Goal: Find specific page/section: Find specific page/section

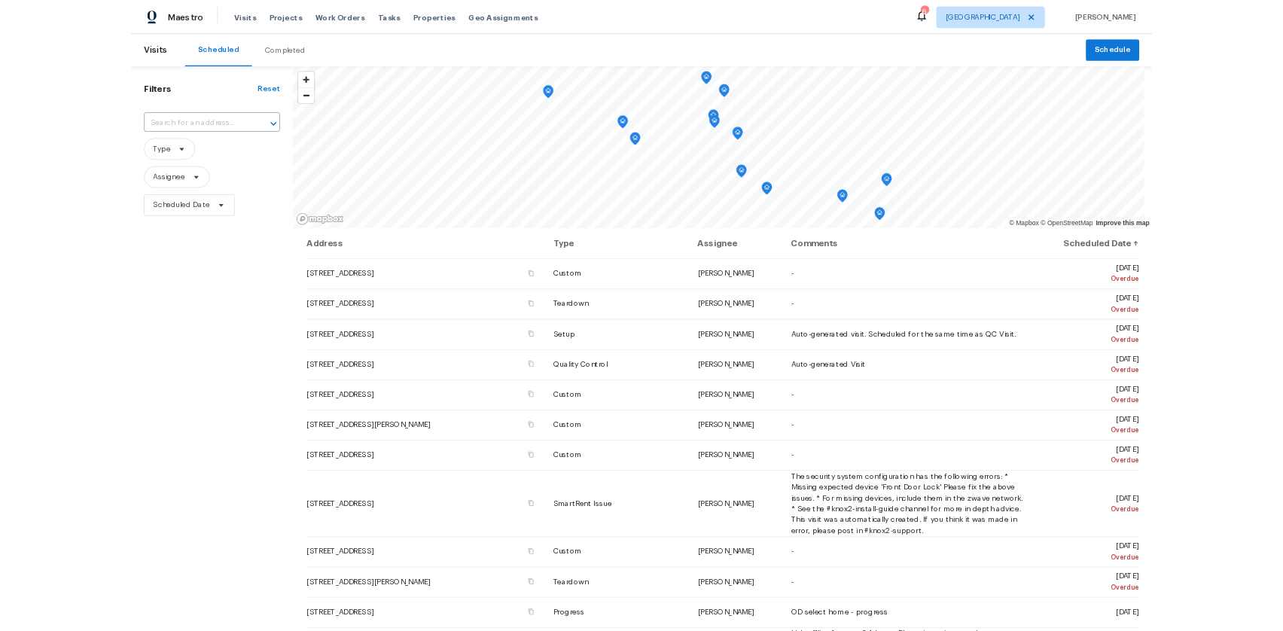
scroll to position [226, 0]
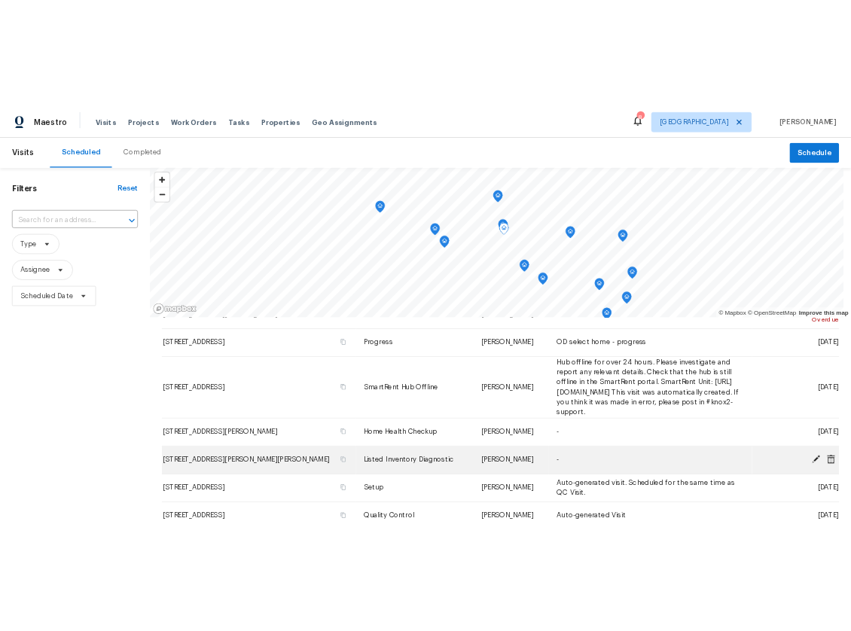
scroll to position [376, 0]
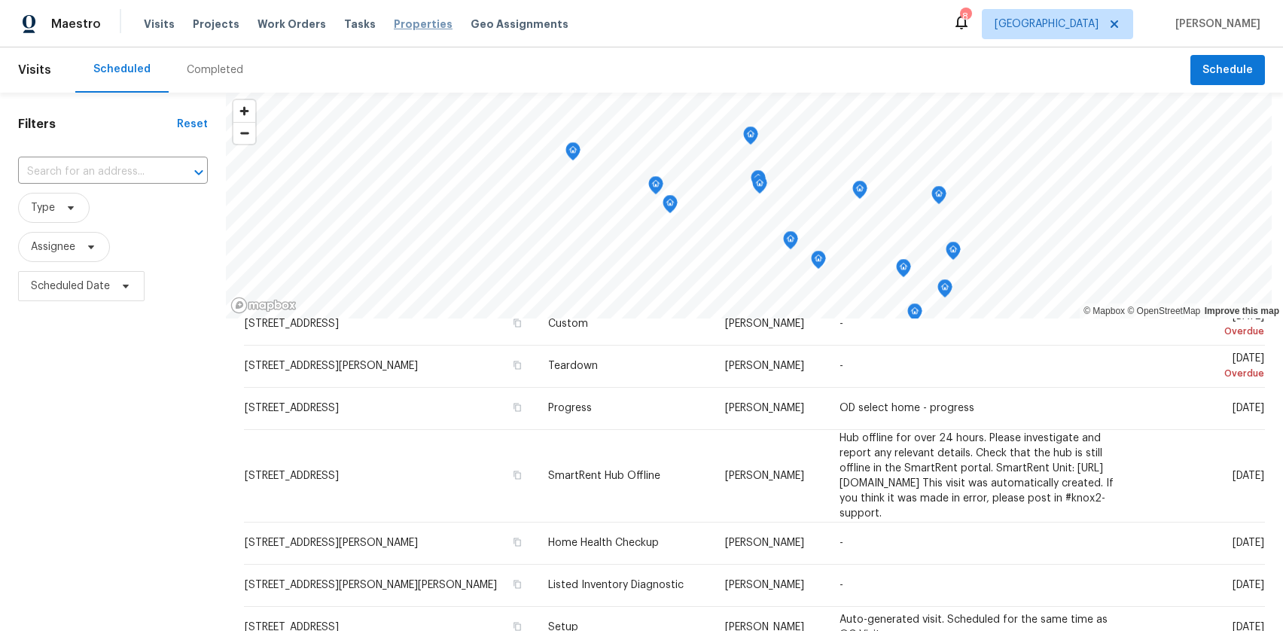
click at [400, 27] on span "Properties" at bounding box center [423, 24] width 59 height 15
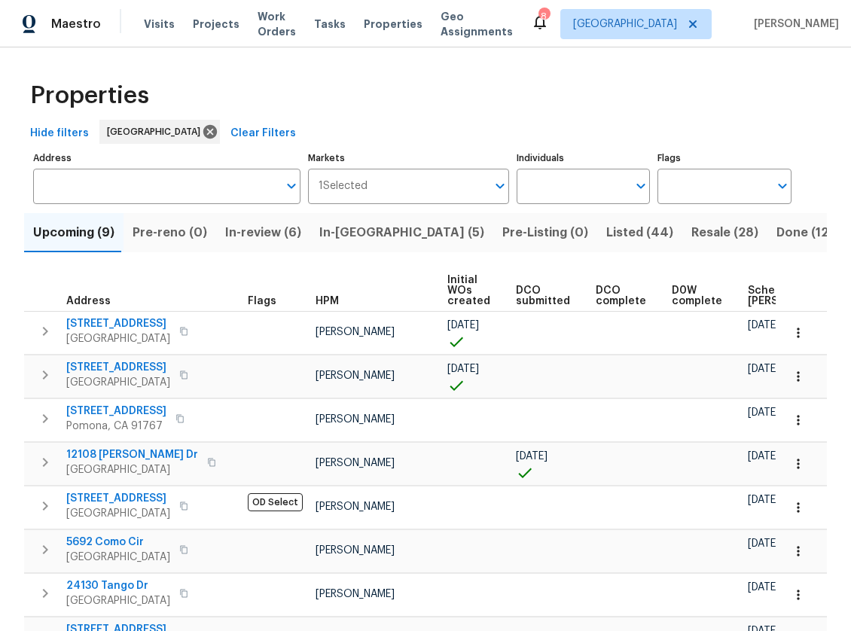
click at [691, 233] on span "Resale (28)" at bounding box center [724, 232] width 67 height 21
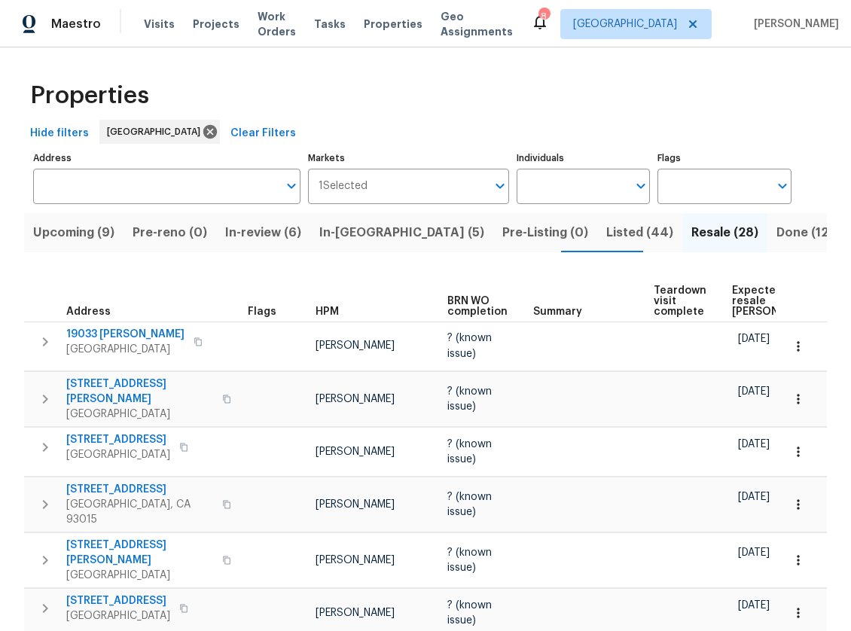
click at [334, 310] on span "HPM" at bounding box center [326, 311] width 23 height 11
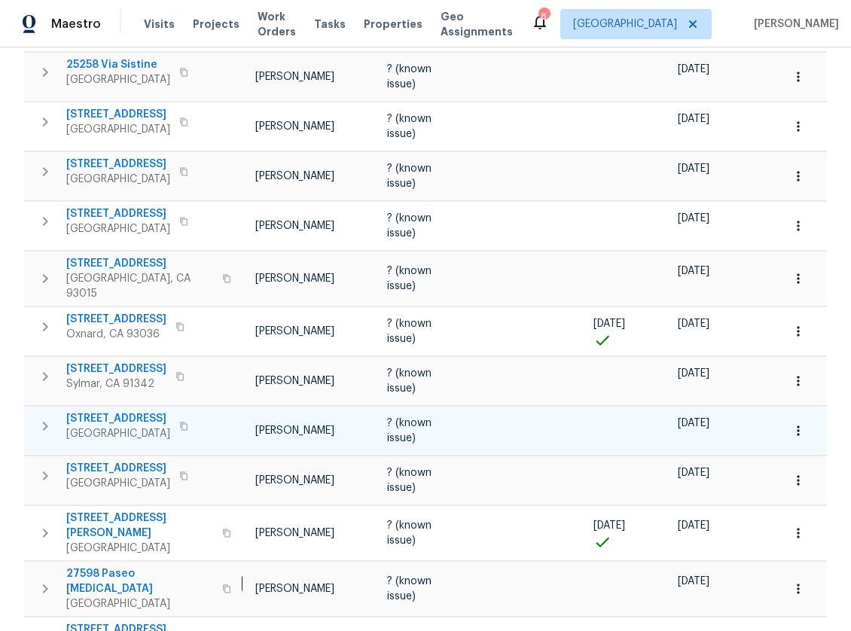
scroll to position [0, 105]
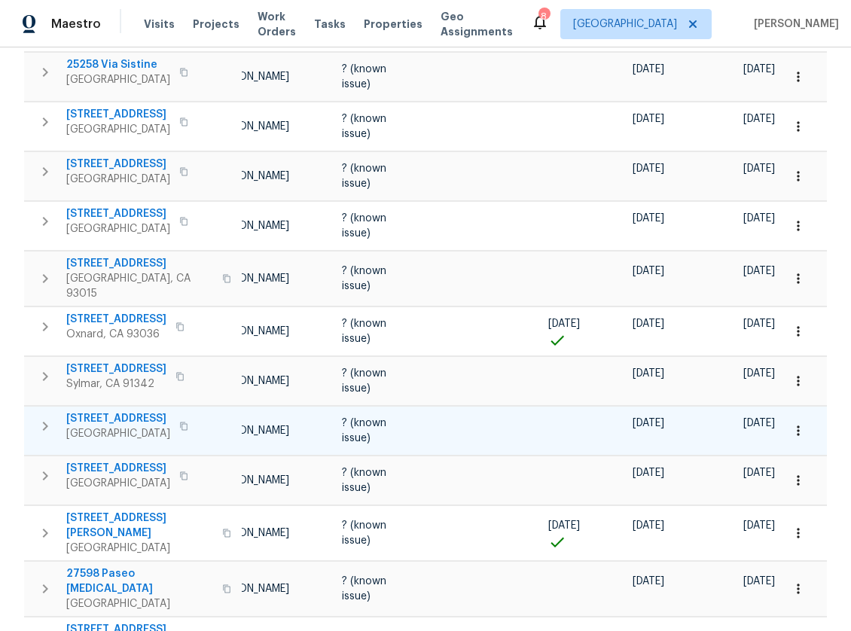
drag, startPoint x: 527, startPoint y: 403, endPoint x: 610, endPoint y: 414, distance: 83.6
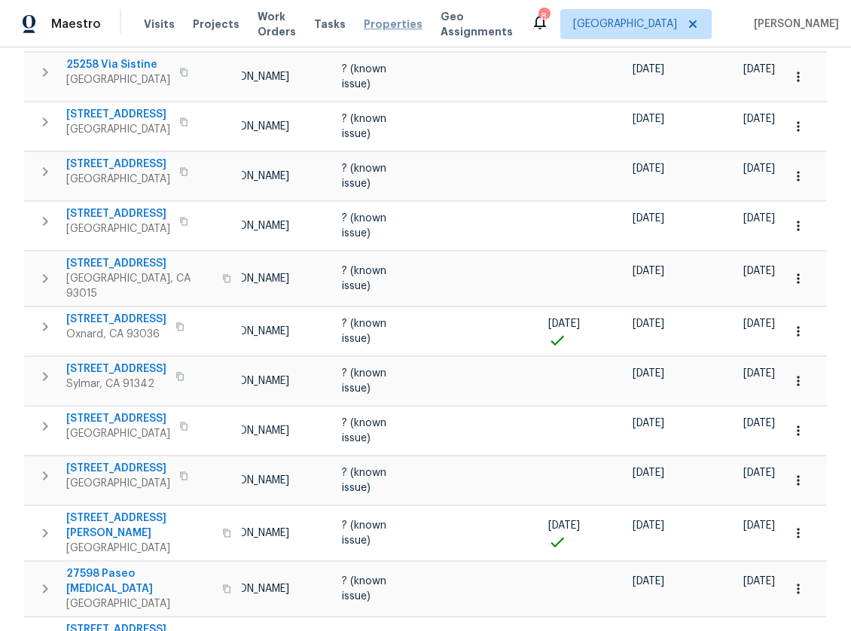
click at [392, 19] on span "Properties" at bounding box center [393, 24] width 59 height 15
click at [392, 32] on div "Visits Projects Work Orders Tasks Properties Geo Assignments" at bounding box center [337, 24] width 387 height 30
click at [392, 31] on span "Properties" at bounding box center [393, 24] width 59 height 15
click at [379, 23] on span "Properties" at bounding box center [393, 24] width 59 height 15
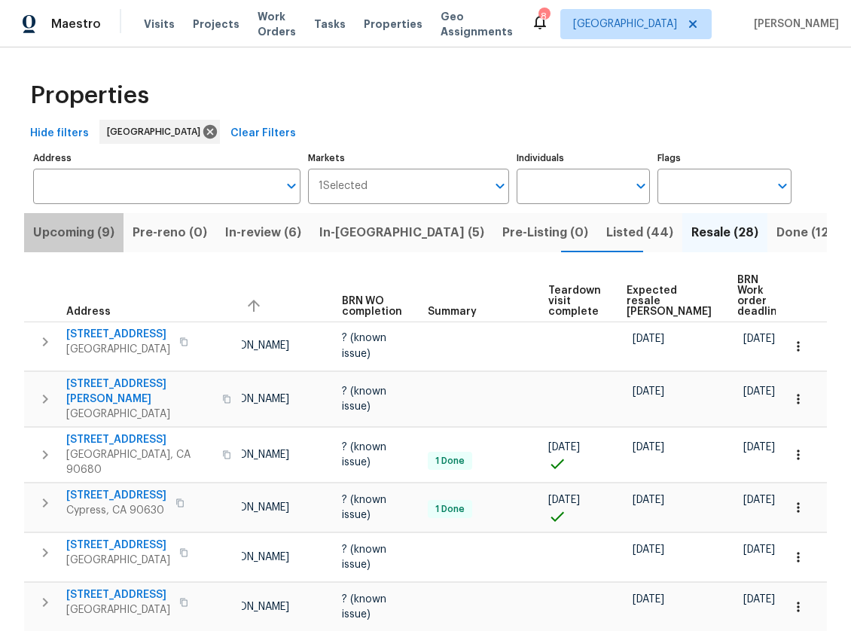
click at [93, 230] on span "Upcoming (9)" at bounding box center [73, 232] width 81 height 21
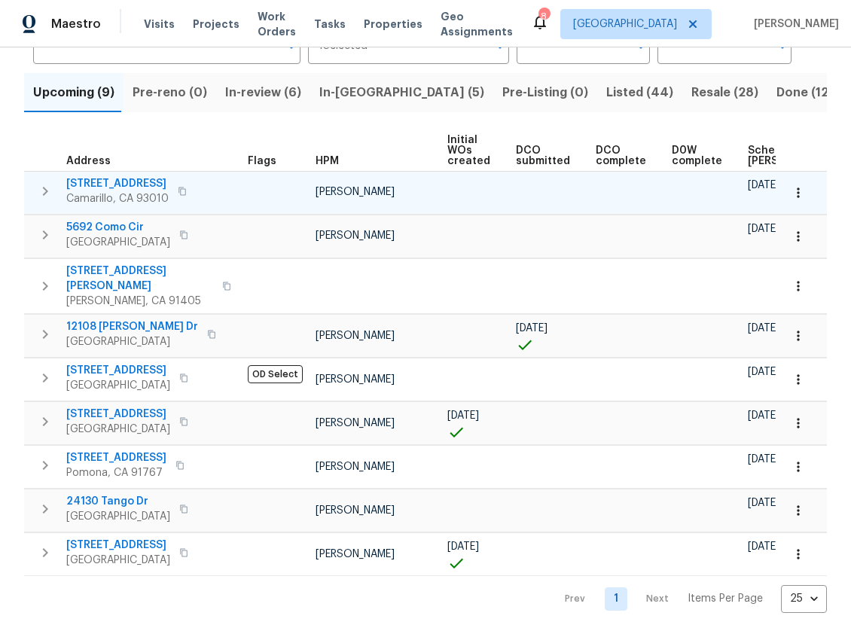
scroll to position [151, 0]
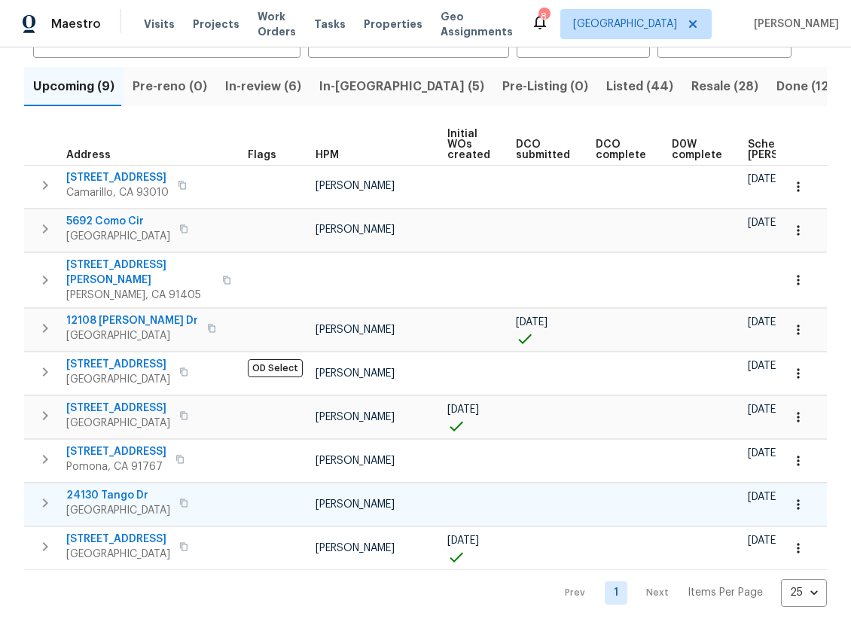
click at [118, 488] on span "24130 Tango Dr" at bounding box center [118, 495] width 104 height 15
click at [87, 15] on div "Maestro" at bounding box center [50, 24] width 101 height 30
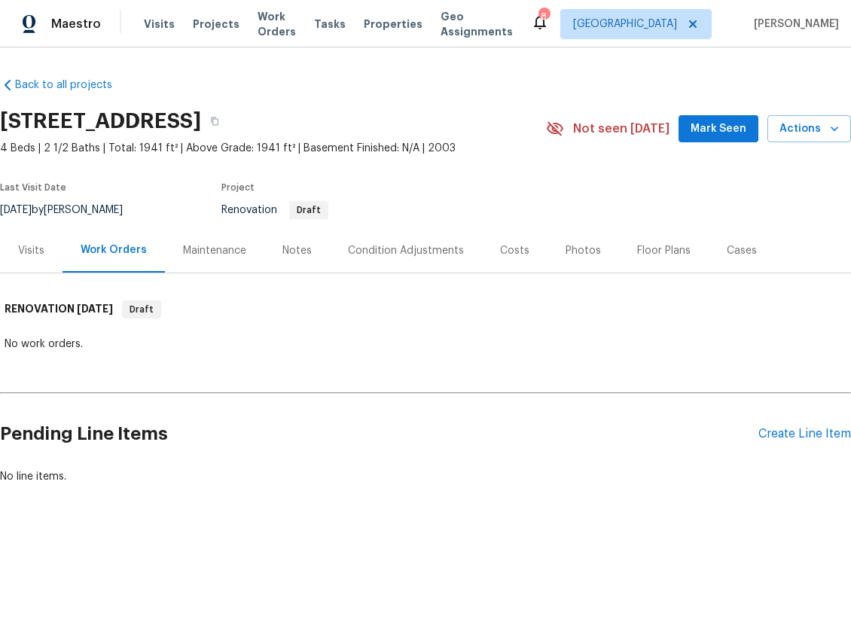
click at [218, 261] on div "Maintenance" at bounding box center [214, 250] width 99 height 44
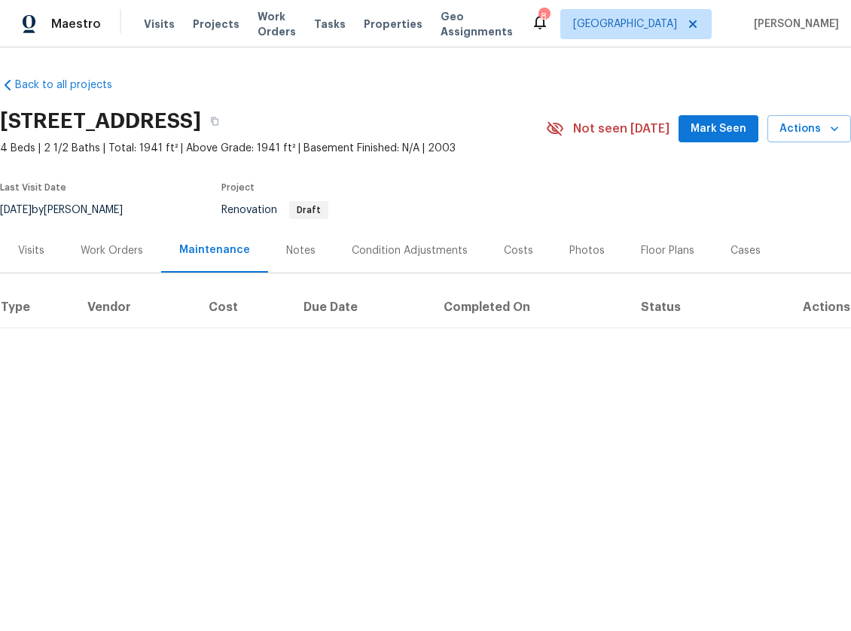
click at [387, 243] on div "Condition Adjustments" at bounding box center [410, 250] width 116 height 15
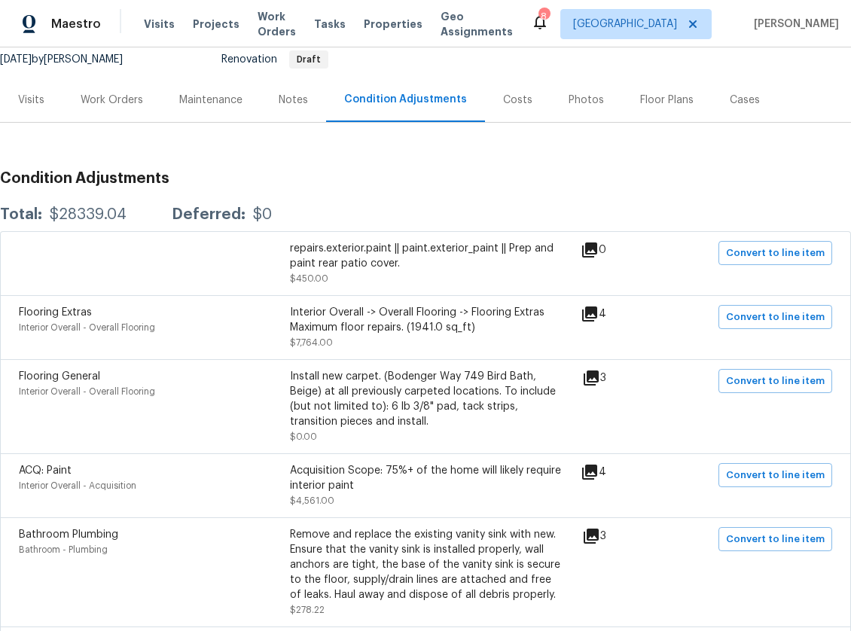
scroll to position [226, 0]
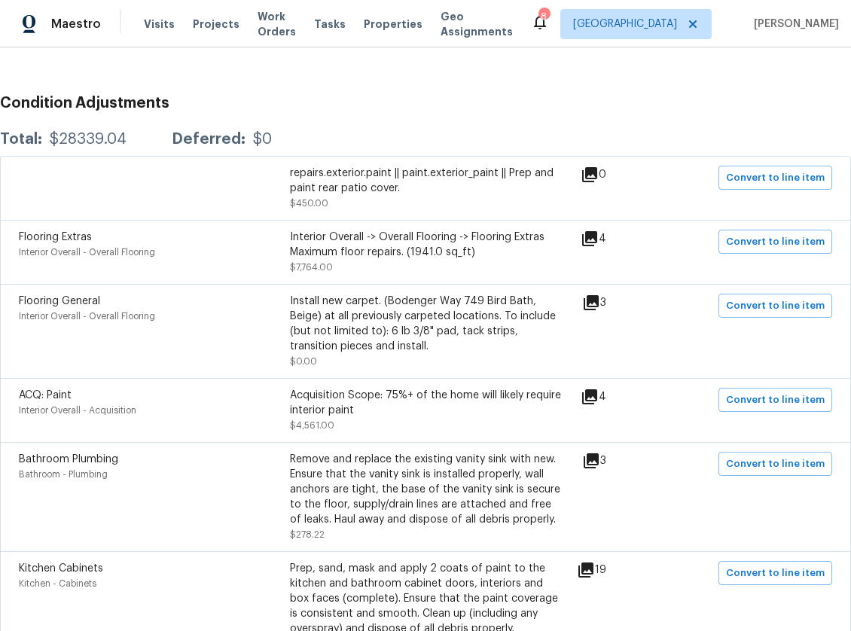
click at [599, 243] on icon at bounding box center [589, 239] width 18 height 18
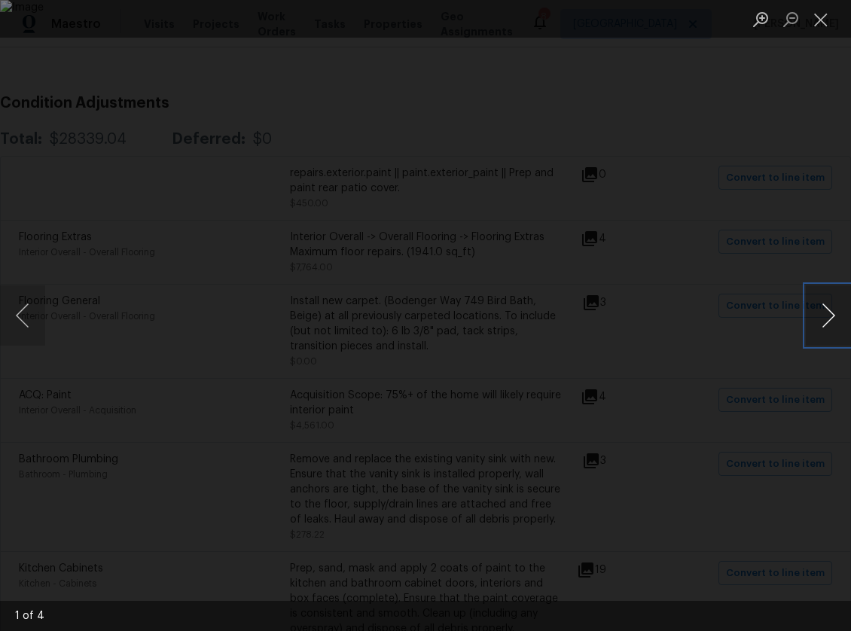
click at [822, 323] on button "Next image" at bounding box center [828, 315] width 45 height 60
click at [787, 139] on img "Lightbox" at bounding box center [425, 315] width 851 height 631
click at [799, 62] on div "Lightbox" at bounding box center [425, 315] width 851 height 631
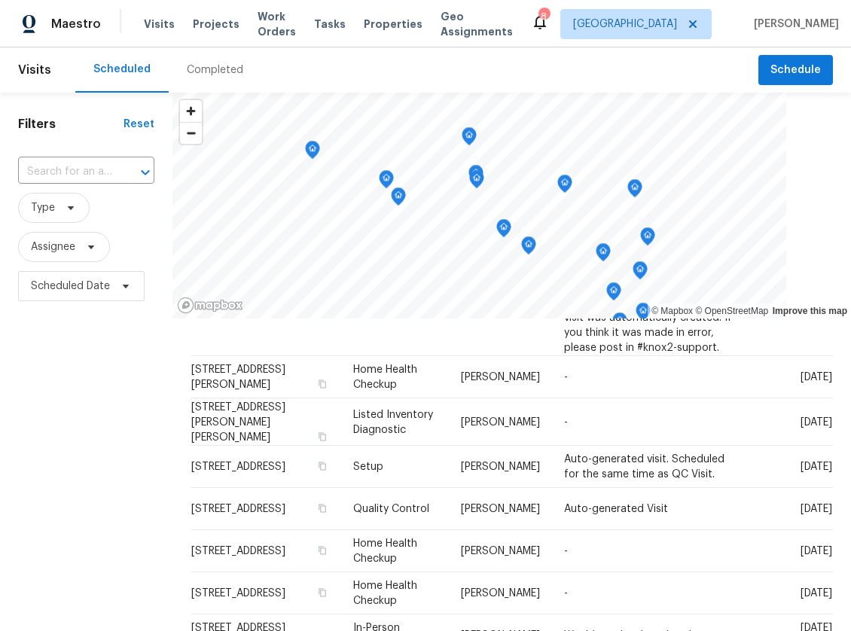
click at [462, 140] on icon "Map marker" at bounding box center [469, 136] width 14 height 17
click at [467, 136] on icon "Map marker" at bounding box center [469, 136] width 5 height 4
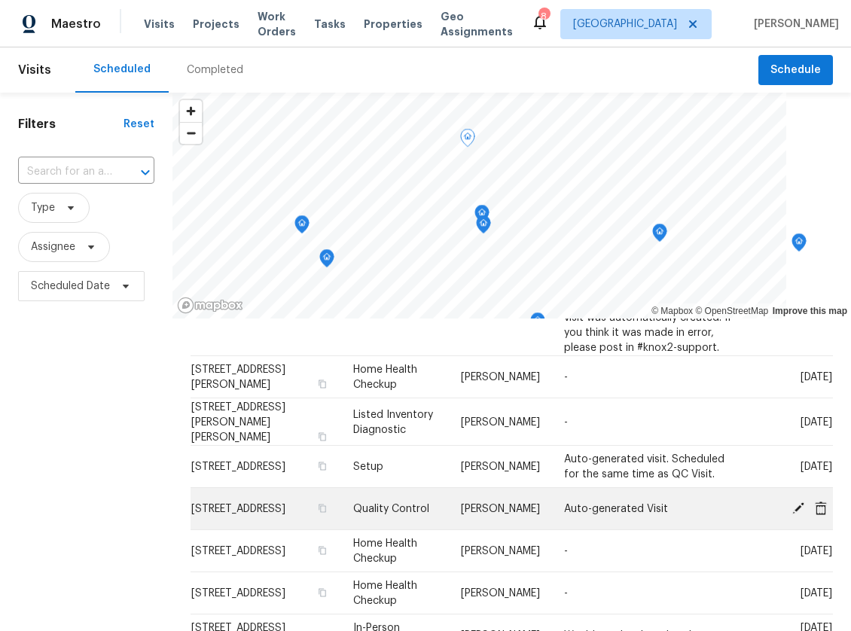
scroll to position [723, 0]
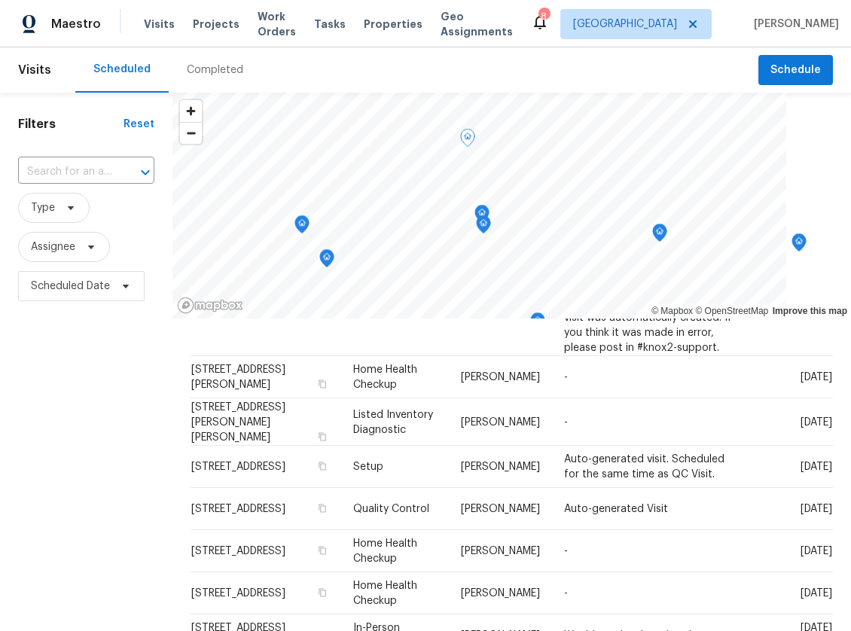
click at [478, 230] on icon "Map marker" at bounding box center [483, 224] width 15 height 19
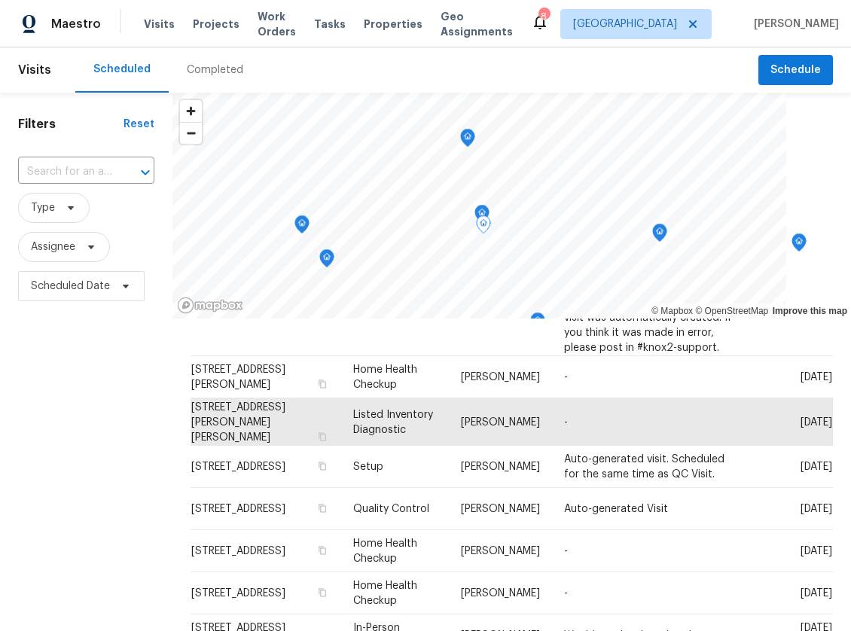
click at [478, 209] on icon "Map marker" at bounding box center [482, 211] width 8 height 4
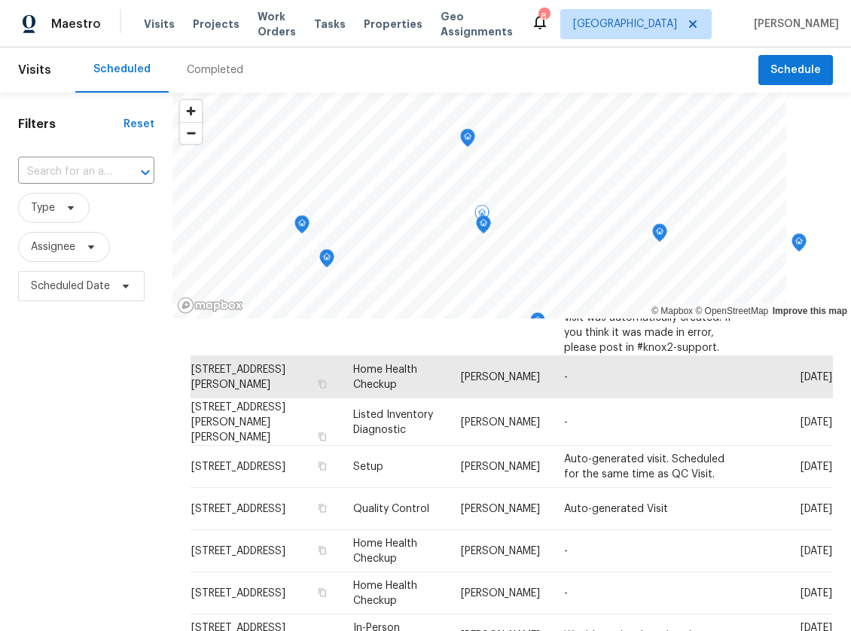
click at [461, 139] on icon "Map marker" at bounding box center [468, 137] width 14 height 17
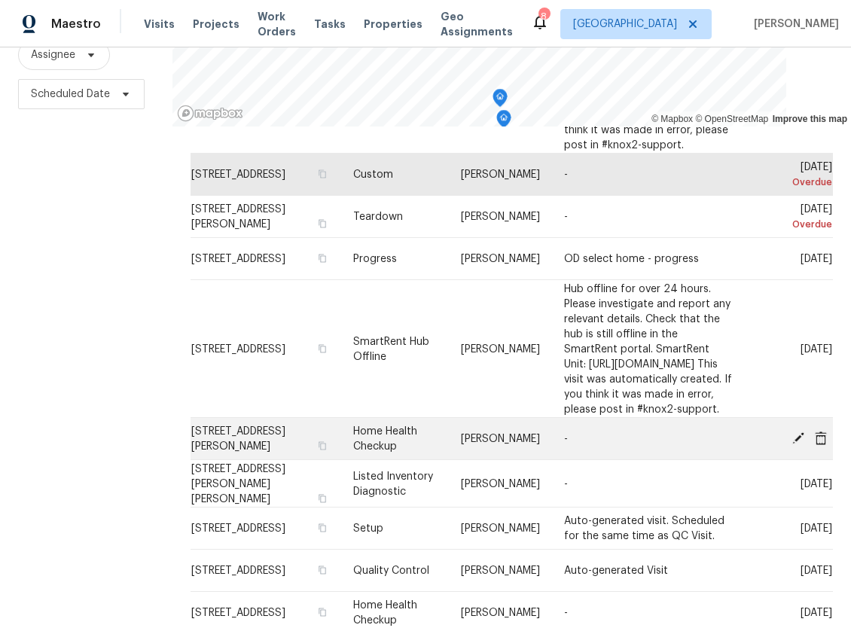
scroll to position [120, 0]
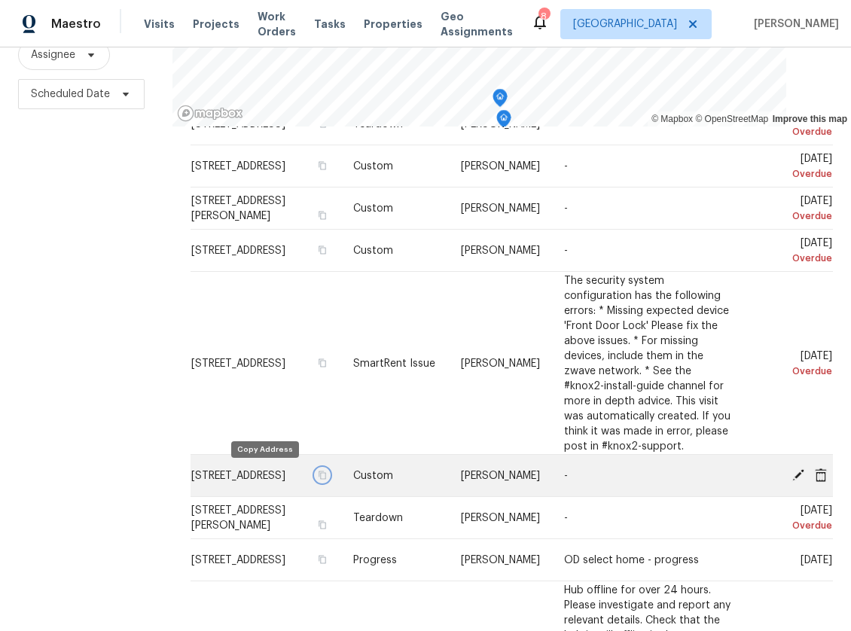
click at [318, 473] on icon "button" at bounding box center [322, 475] width 8 height 8
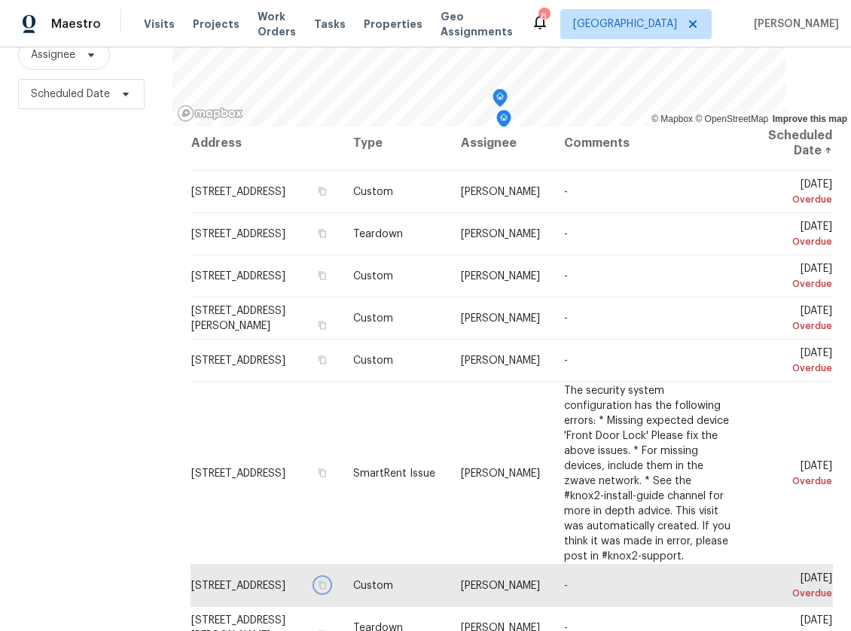
scroll to position [0, 0]
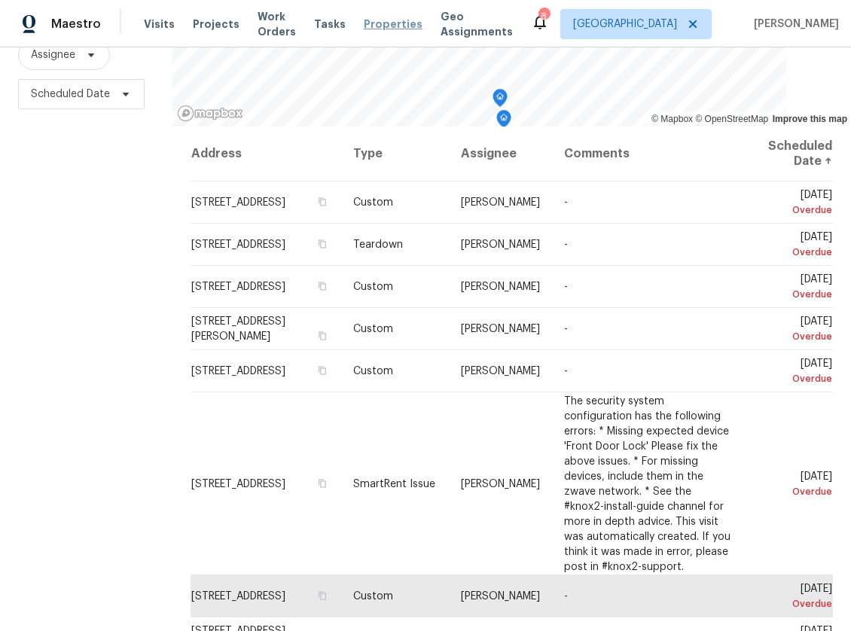
click at [376, 22] on span "Properties" at bounding box center [393, 24] width 59 height 15
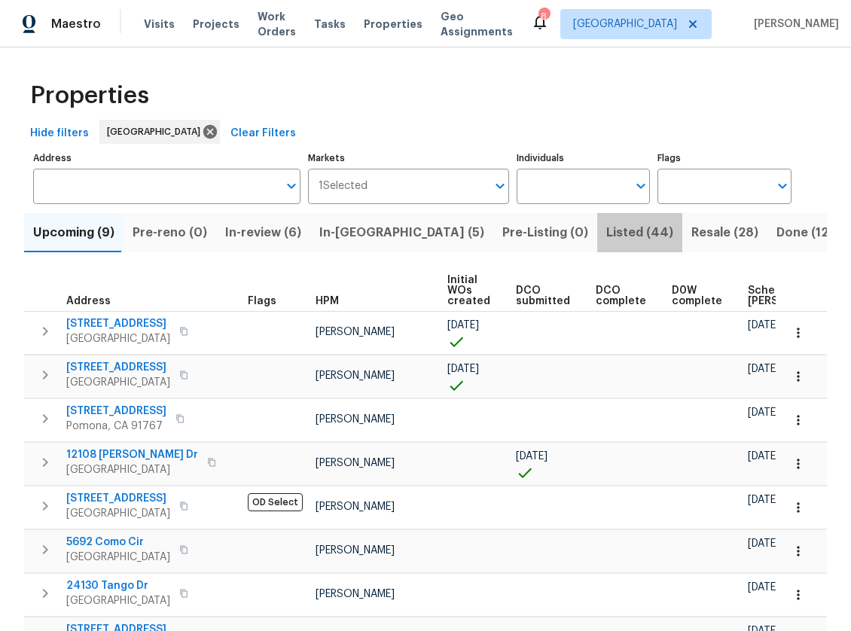
click at [606, 233] on span "Listed (44)" at bounding box center [639, 232] width 67 height 21
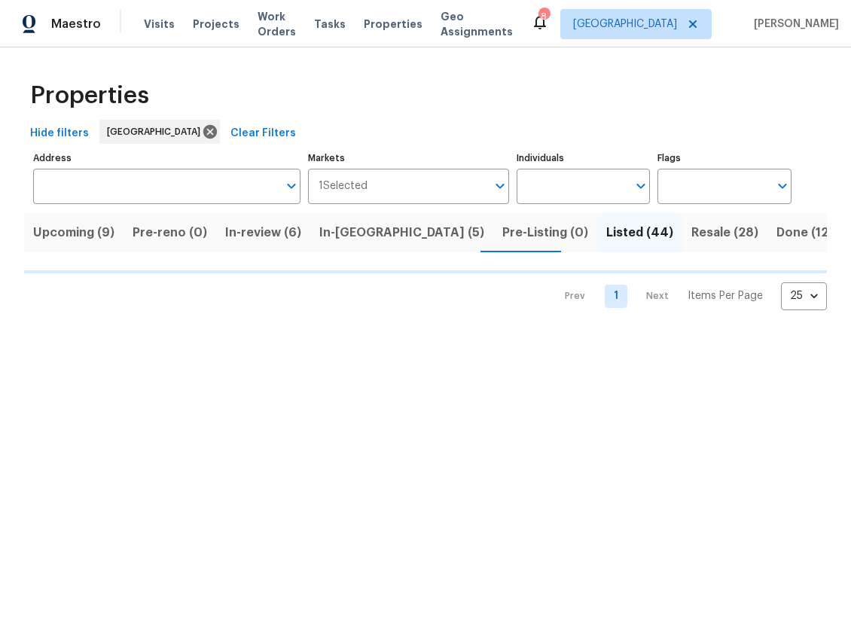
click at [691, 235] on span "Resale (28)" at bounding box center [724, 232] width 67 height 21
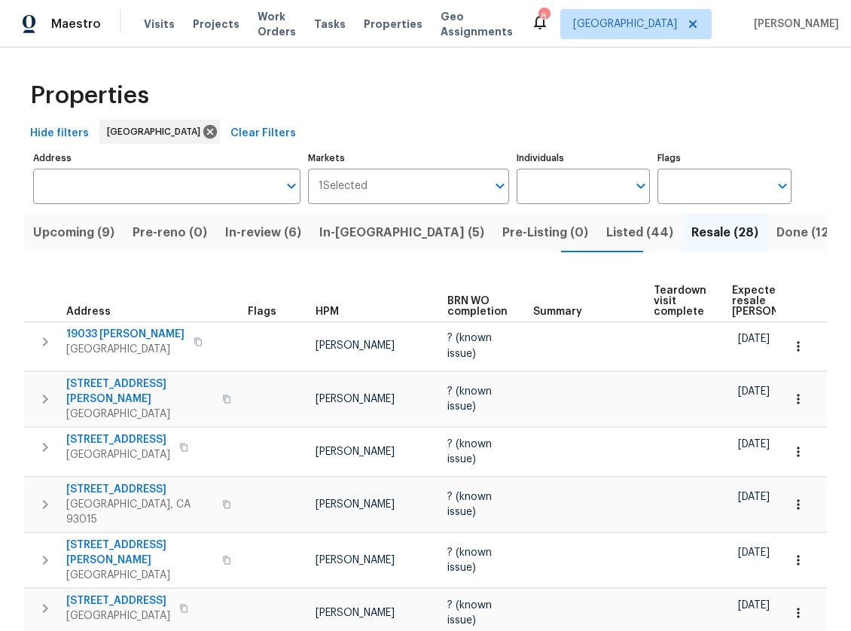
click at [318, 312] on span "HPM" at bounding box center [326, 311] width 23 height 11
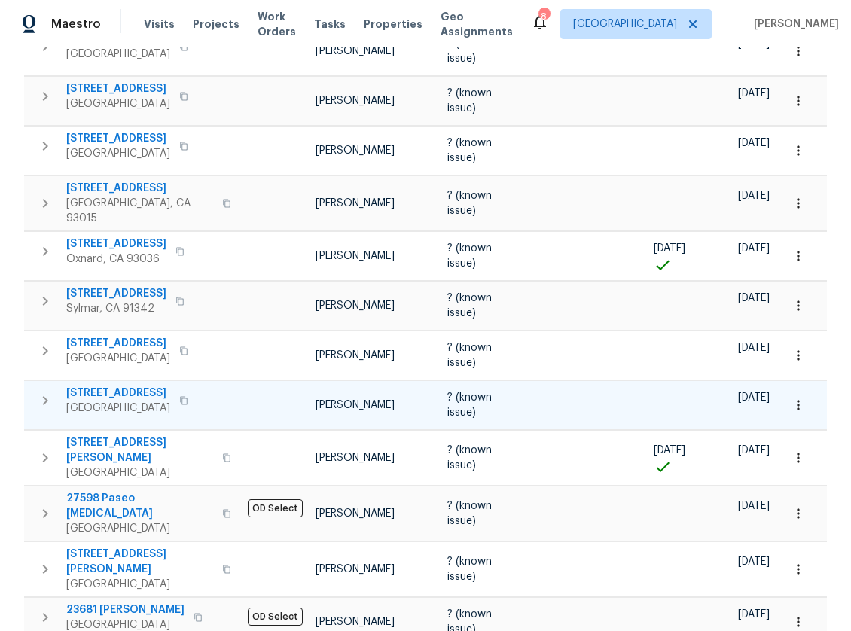
scroll to position [828, 0]
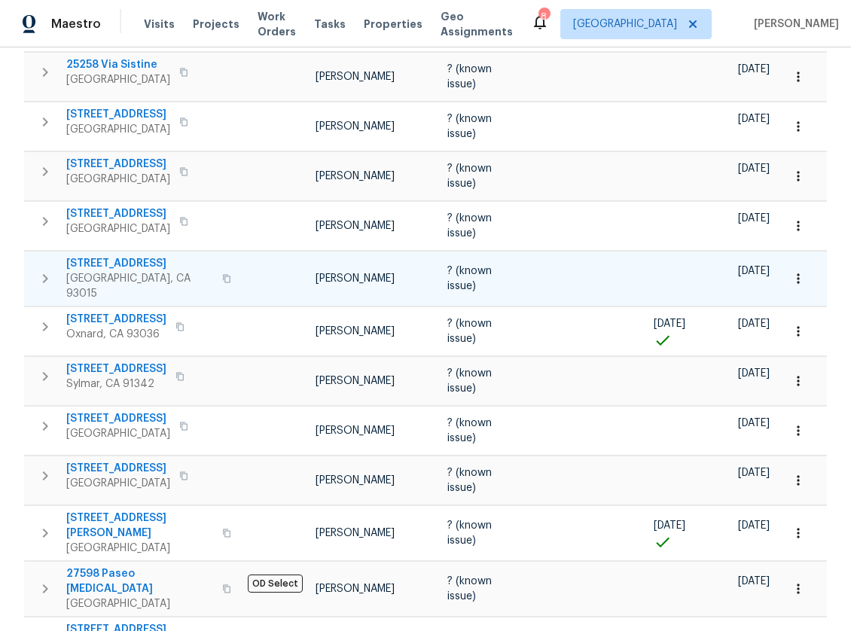
click at [472, 268] on span "? (known issue)" at bounding box center [469, 279] width 44 height 26
drag, startPoint x: 472, startPoint y: 268, endPoint x: 447, endPoint y: 253, distance: 29.1
click at [447, 266] on span "? (known issue)" at bounding box center [469, 279] width 44 height 26
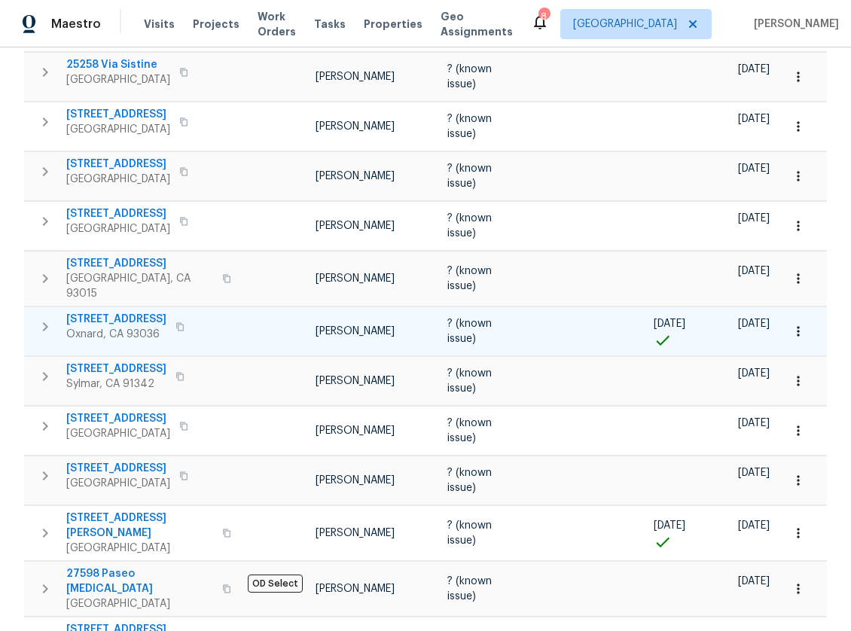
click at [744, 318] on span "10/27/25" at bounding box center [754, 323] width 32 height 11
drag, startPoint x: 744, startPoint y: 305, endPoint x: 759, endPoint y: 306, distance: 15.1
click at [759, 318] on span "10/27/25" at bounding box center [754, 323] width 32 height 11
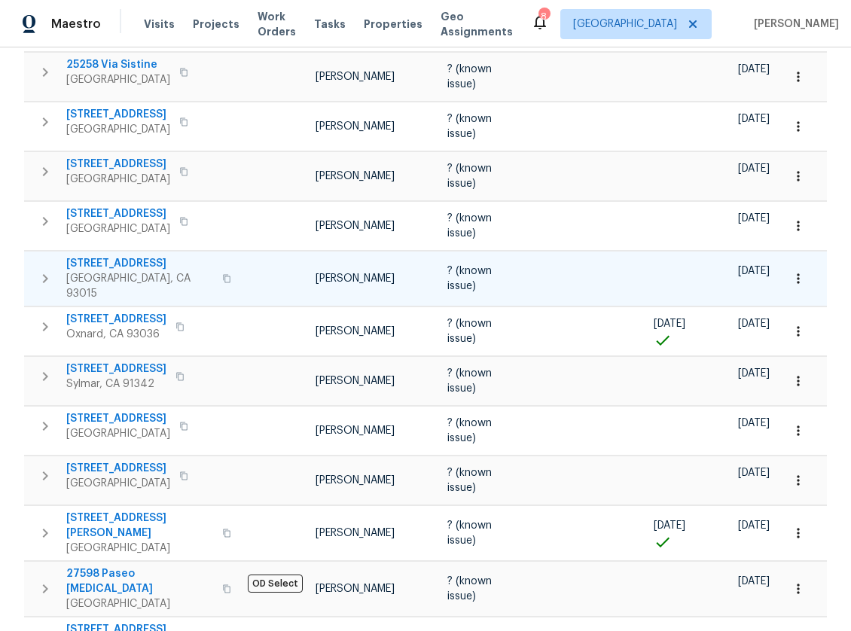
click at [746, 266] on span "10/10/25" at bounding box center [754, 271] width 32 height 11
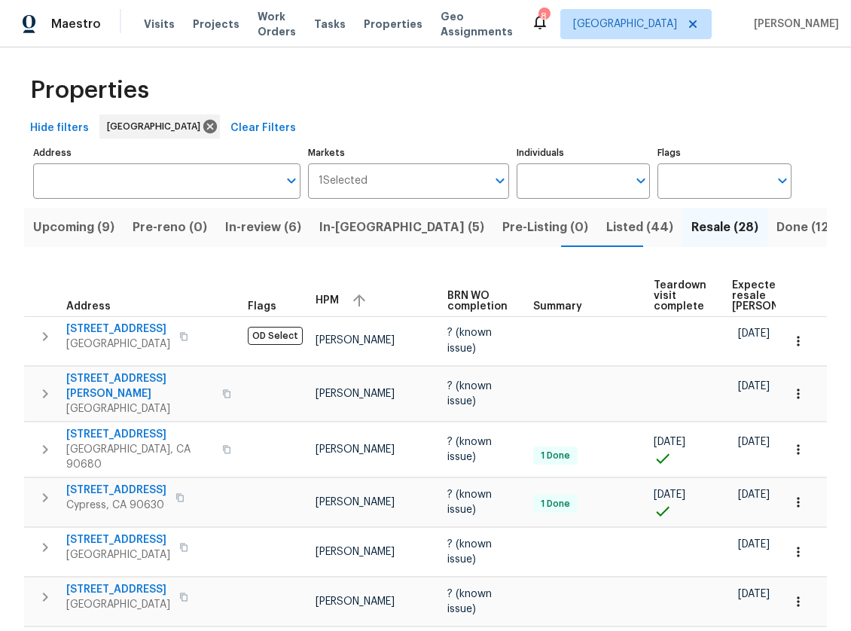
scroll to position [0, 0]
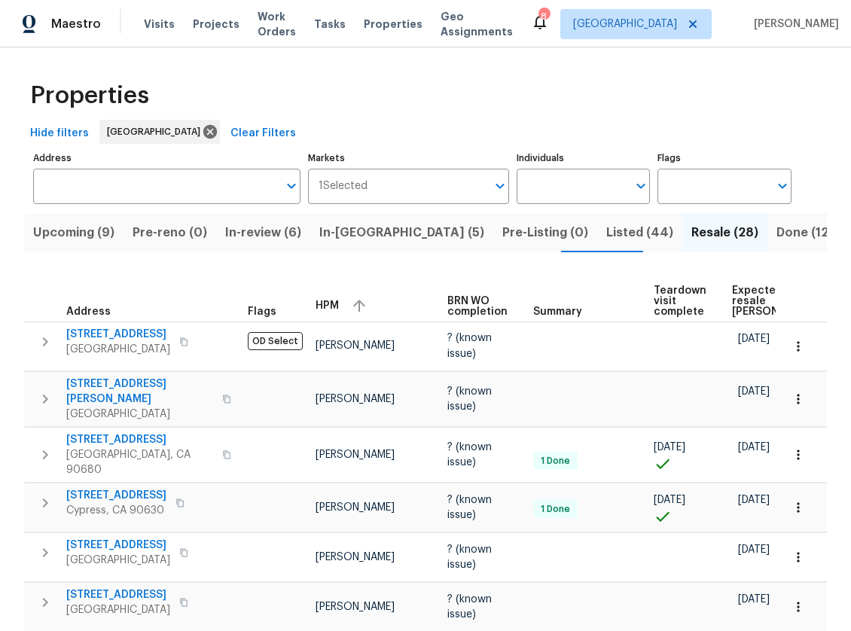
click at [333, 231] on span "In-reno (5)" at bounding box center [401, 232] width 165 height 21
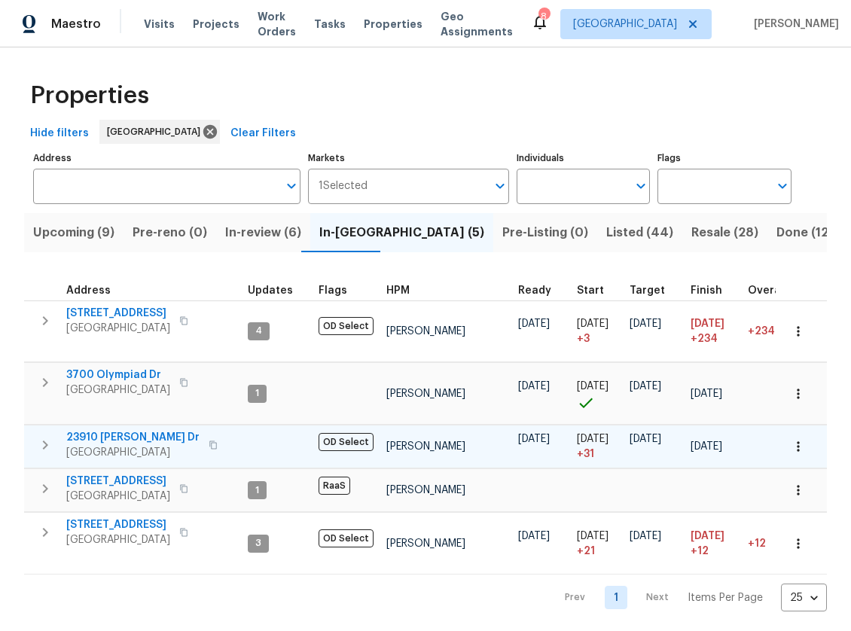
click at [114, 431] on span "23910 Jensen Dr" at bounding box center [132, 437] width 133 height 15
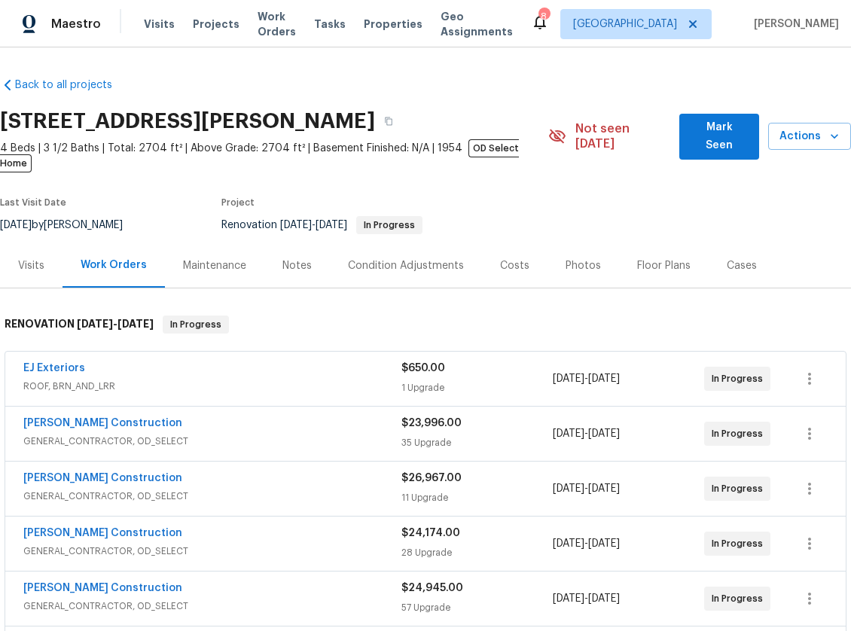
click at [294, 258] on div "Notes" at bounding box center [296, 265] width 29 height 15
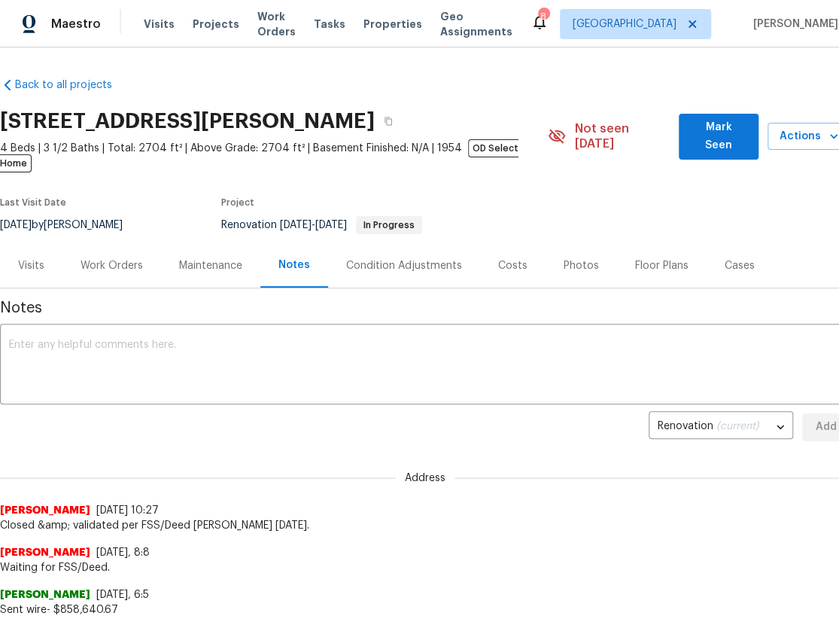
click at [247, 258] on div "Maintenance" at bounding box center [210, 265] width 99 height 44
